Goal: Transaction & Acquisition: Purchase product/service

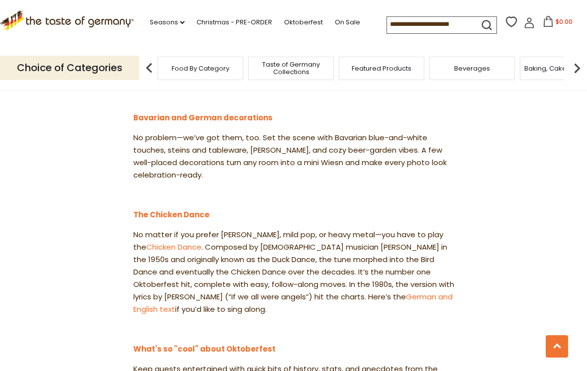
scroll to position [1073, 0]
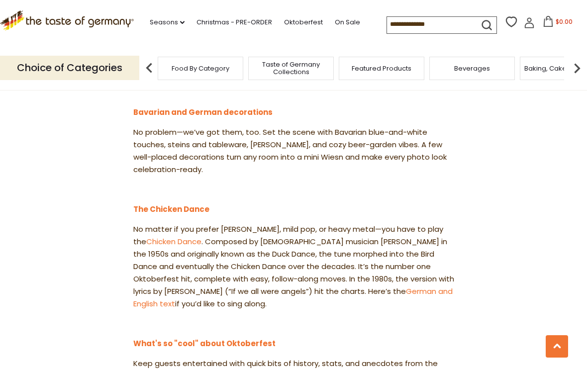
click at [165, 236] on link "Chicken Dance" at bounding box center [173, 241] width 55 height 10
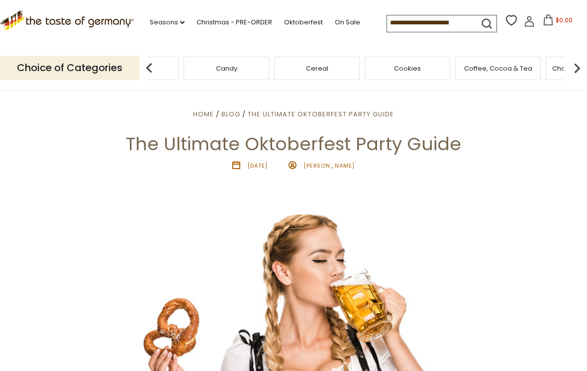
click at [244, 69] on div "Chocolate & Marzipan" at bounding box center [201, 68] width 85 height 23
click at [143, 67] on img at bounding box center [149, 68] width 20 height 20
click at [151, 71] on img at bounding box center [149, 68] width 20 height 20
click at [151, 72] on img at bounding box center [149, 68] width 20 height 20
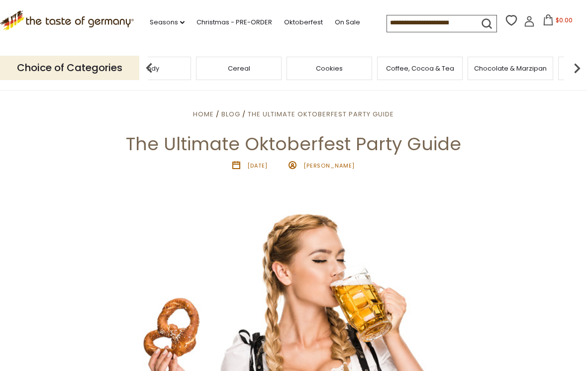
click at [474, 65] on span "Chocolate & Marzipan" at bounding box center [510, 68] width 73 height 7
click at [181, 67] on div "Featured Products" at bounding box center [137, 68] width 85 height 23
